Goal: Information Seeking & Learning: Find specific page/section

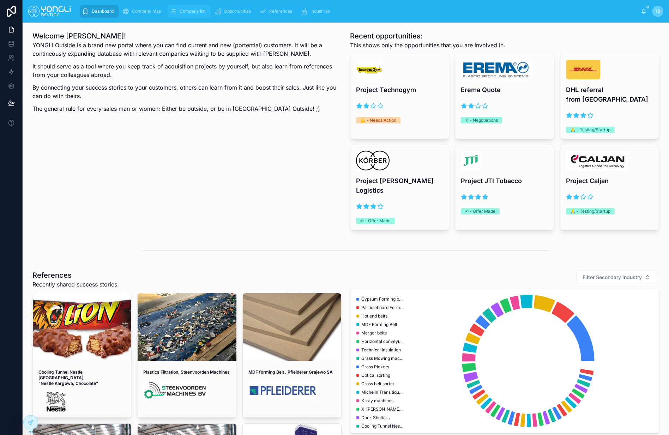
click at [180, 13] on span "Company list" at bounding box center [193, 11] width 26 height 6
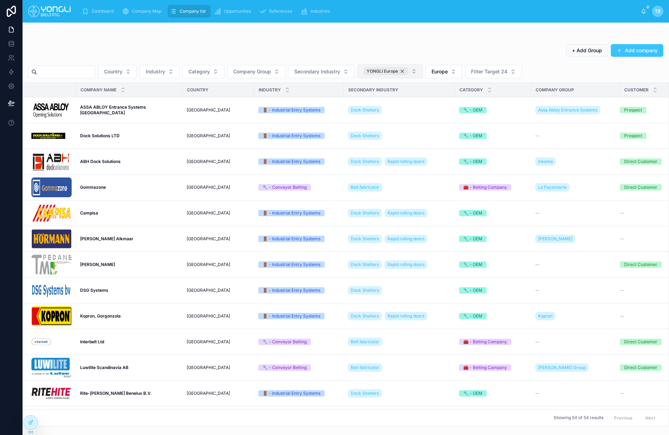
click at [408, 71] on div "YONGLI Europe" at bounding box center [385, 71] width 45 height 8
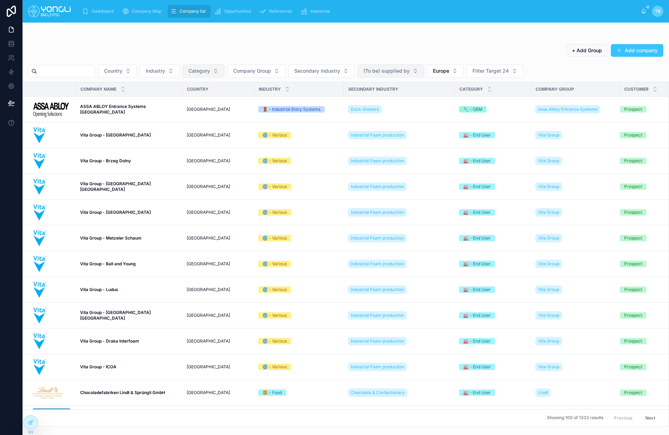
click at [208, 71] on span "Category" at bounding box center [199, 70] width 22 height 7
click at [192, 112] on div "🔧 - OEM" at bounding box center [211, 110] width 85 height 11
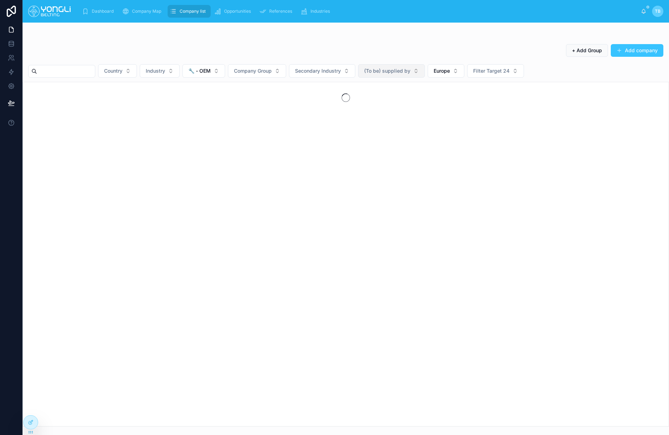
click at [180, 78] on div "+ Add Group Add company Country Industry 🔧 - OEM Company Group Secondary Indust…" at bounding box center [346, 233] width 646 height 387
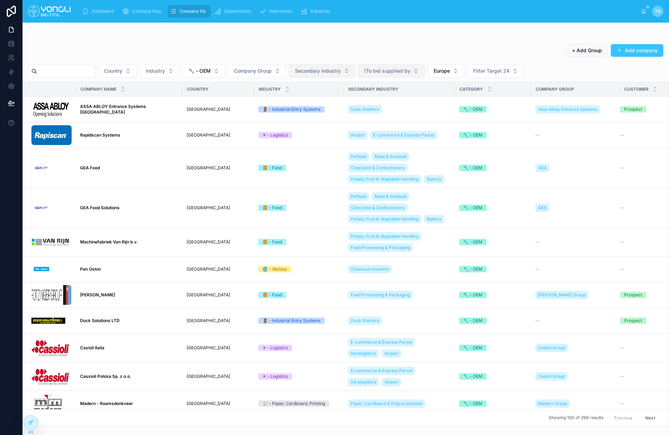
click at [306, 74] on span "Secondary Industry" at bounding box center [318, 70] width 46 height 7
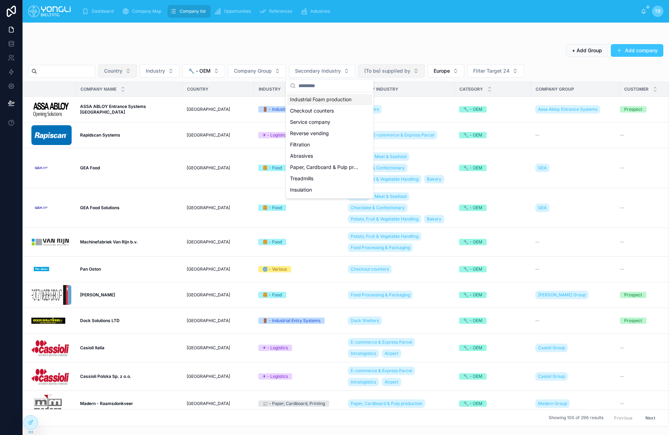
click at [122, 72] on span "Country" at bounding box center [113, 70] width 18 height 7
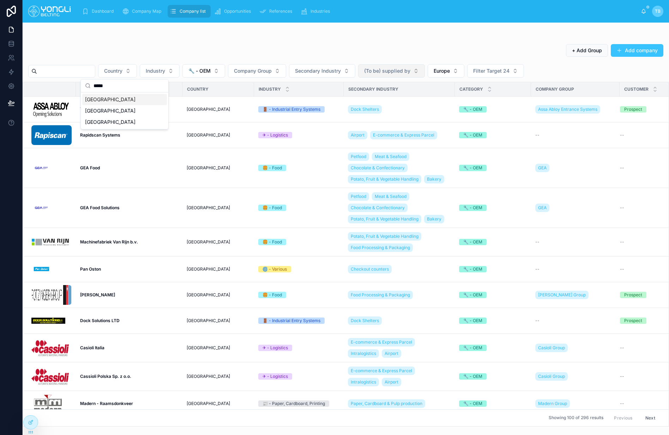
type input "*****"
click at [105, 100] on div "[GEOGRAPHIC_DATA]" at bounding box center [124, 99] width 85 height 11
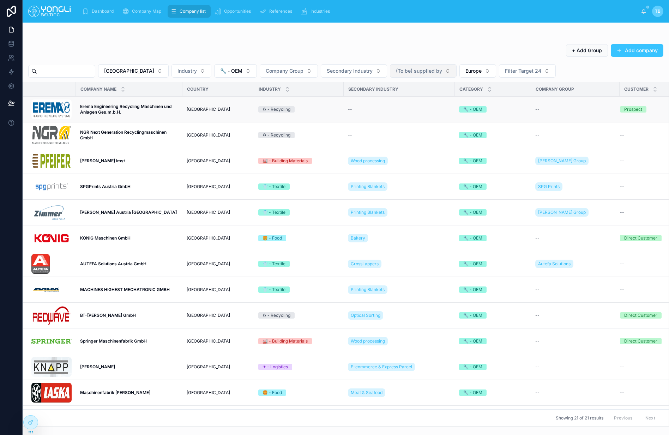
click at [138, 108] on strong "Erema Engineering Recycling Maschinen und Anlagen Ges.m.b.H." at bounding box center [126, 109] width 92 height 11
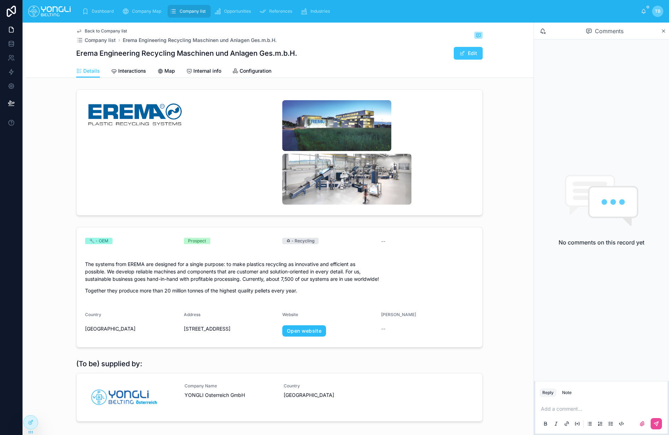
click at [309, 331] on link "Open website" at bounding box center [304, 330] width 44 height 11
